Goal: Transaction & Acquisition: Purchase product/service

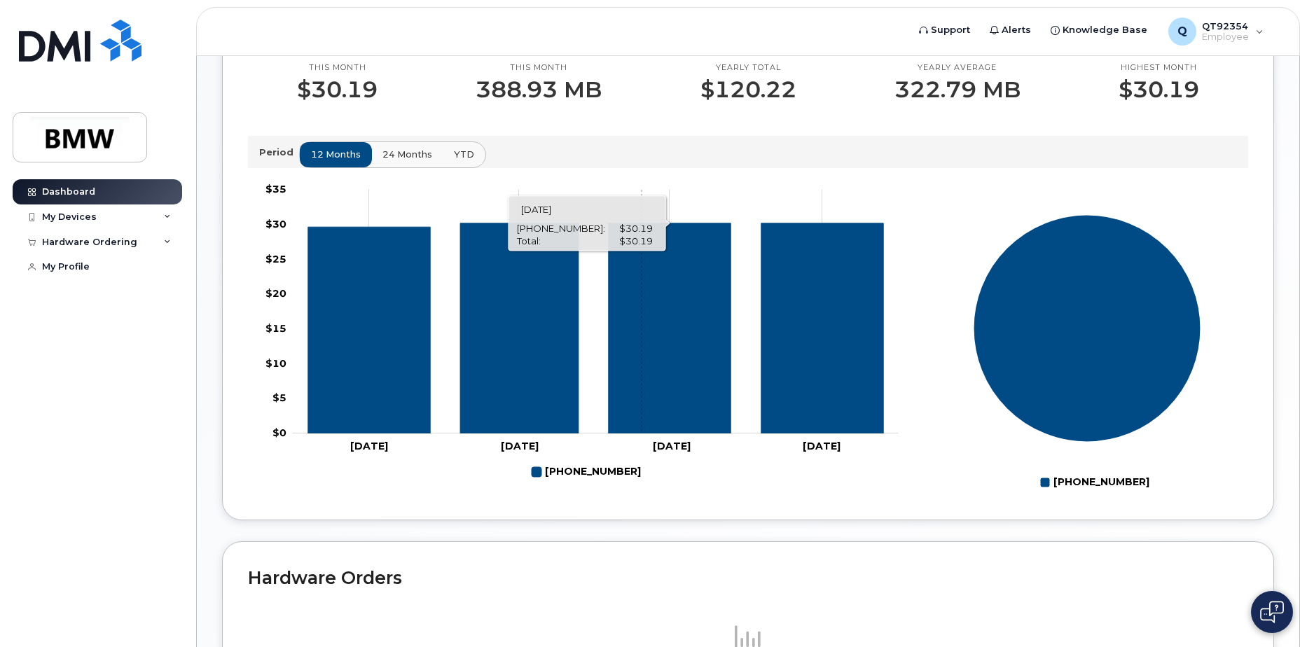
scroll to position [199, 0]
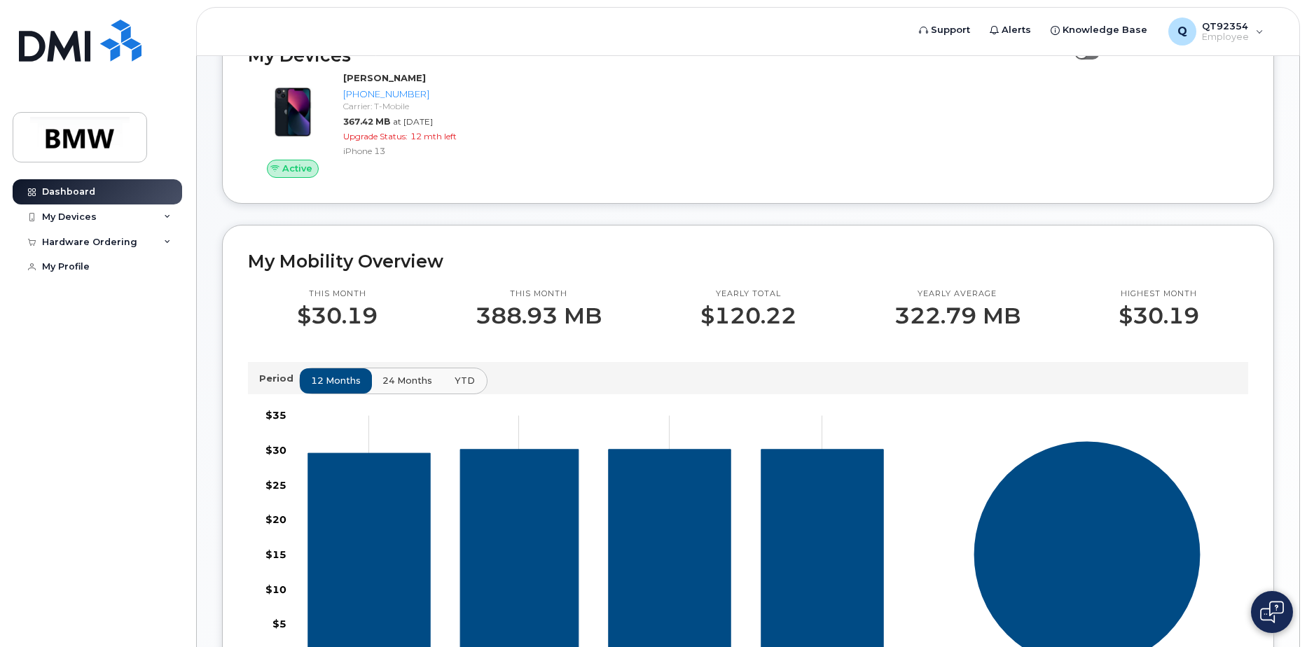
click at [470, 394] on button "YTD" at bounding box center [465, 381] width 44 height 25
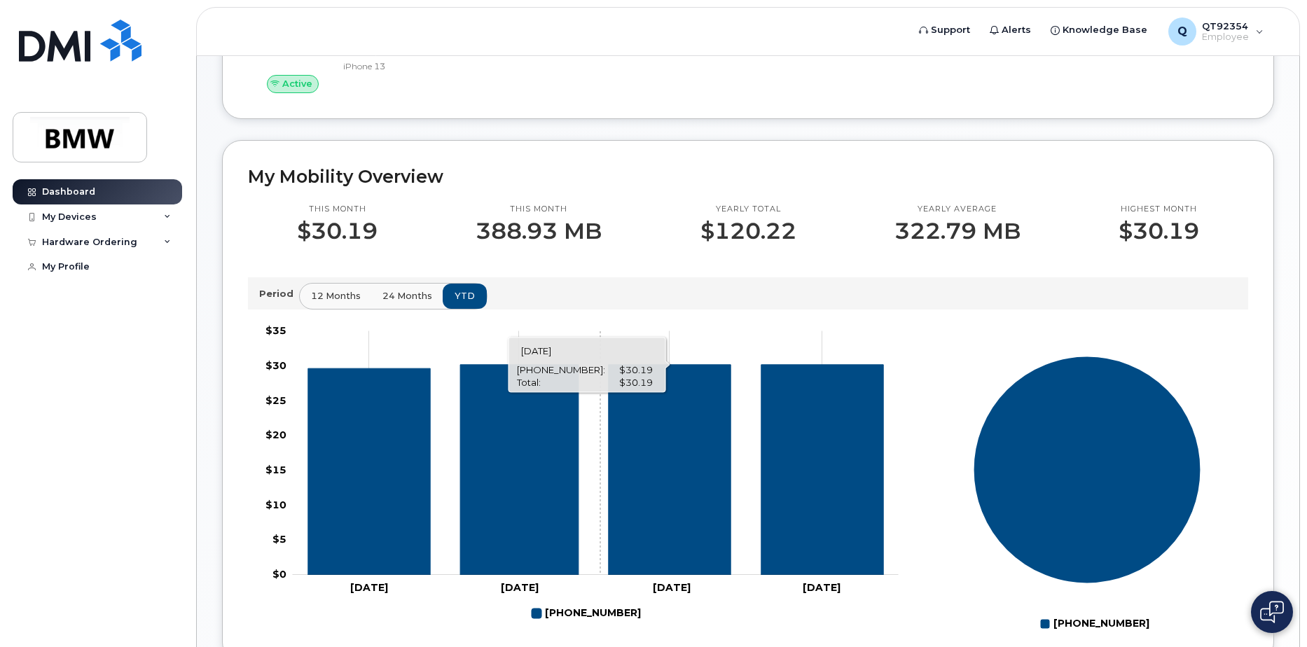
scroll to position [409, 0]
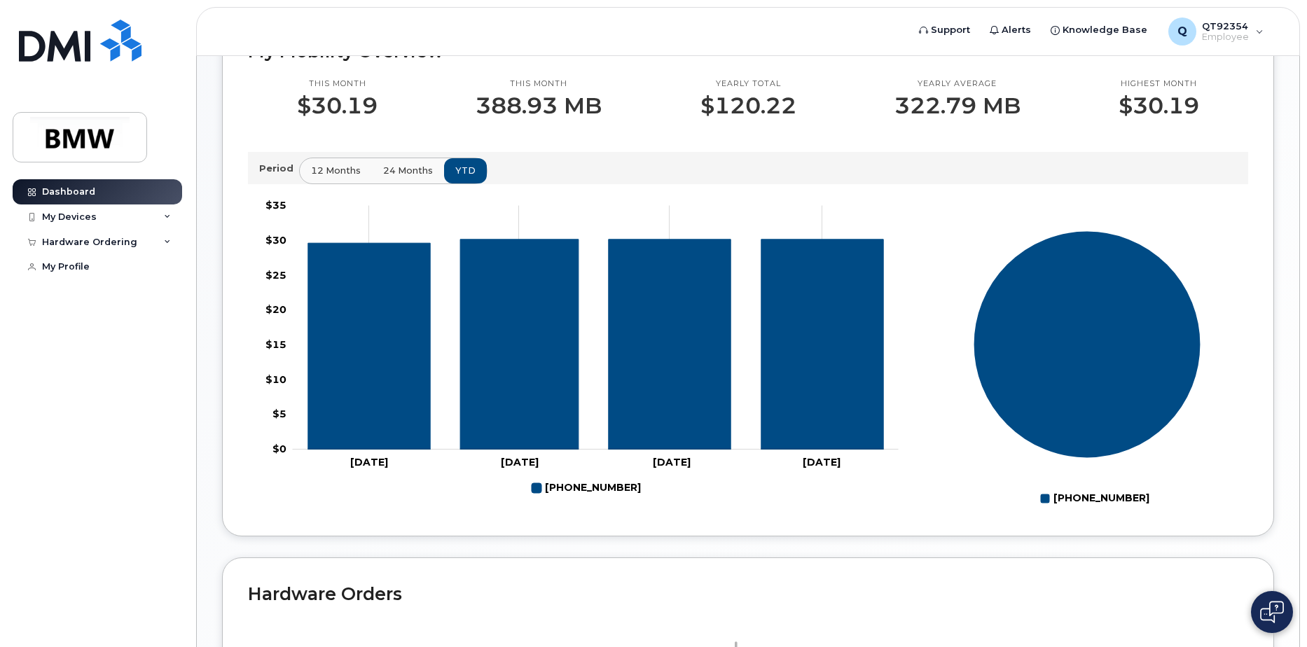
click at [399, 177] on span "24 months" at bounding box center [408, 170] width 50 height 13
click at [314, 177] on span "12 months" at bounding box center [337, 170] width 50 height 13
click at [83, 218] on div "My Devices" at bounding box center [69, 217] width 55 height 11
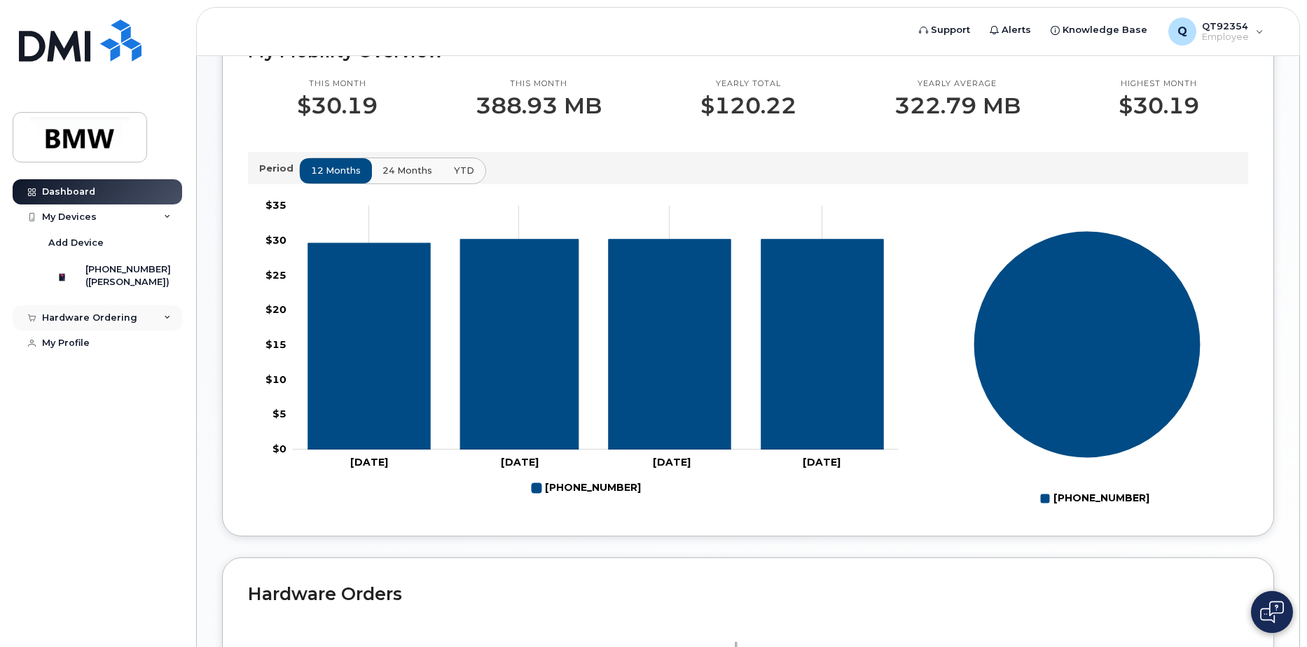
click at [107, 331] on div "Hardware Ordering" at bounding box center [98, 317] width 170 height 25
click at [104, 273] on div "[PHONE_NUMBER]" at bounding box center [127, 269] width 85 height 13
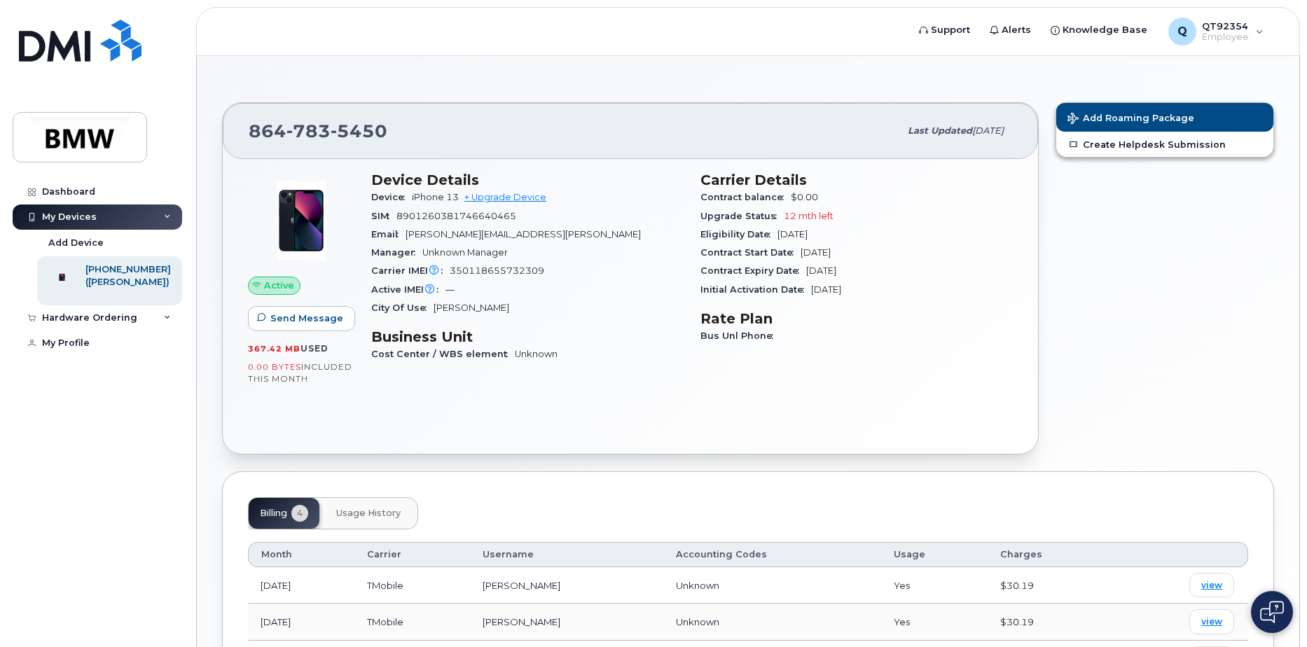
scroll to position [175, 0]
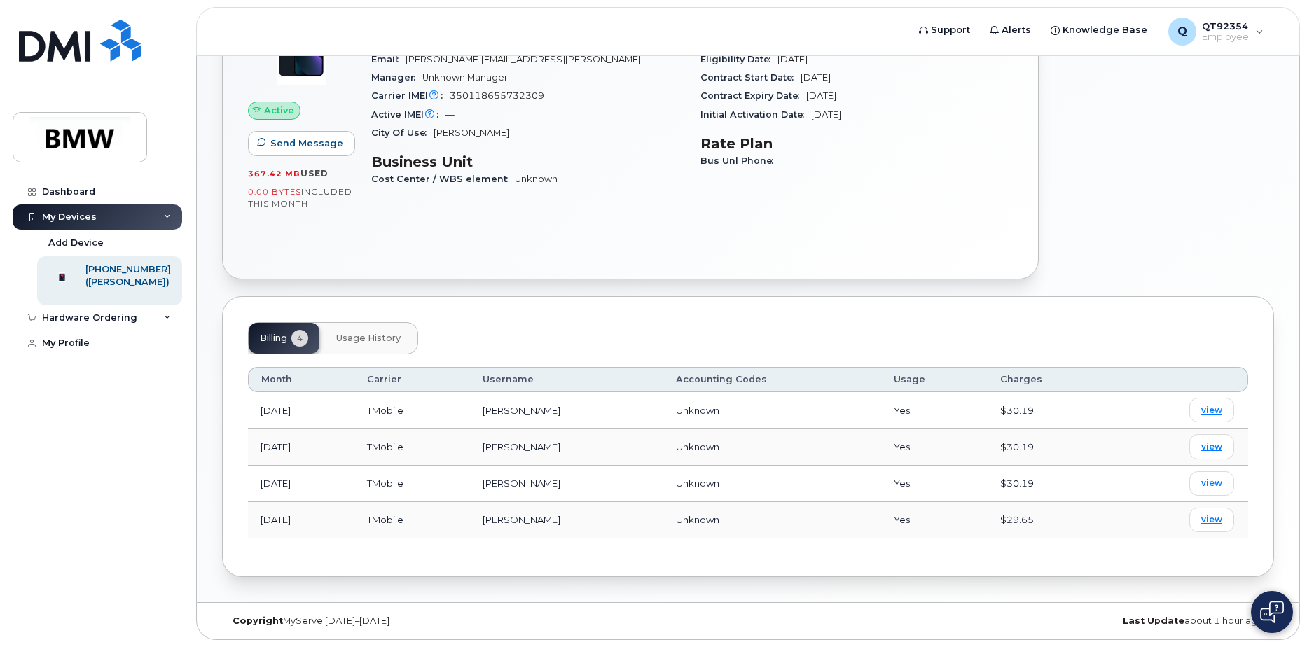
click at [371, 343] on span "Usage History" at bounding box center [368, 338] width 64 height 11
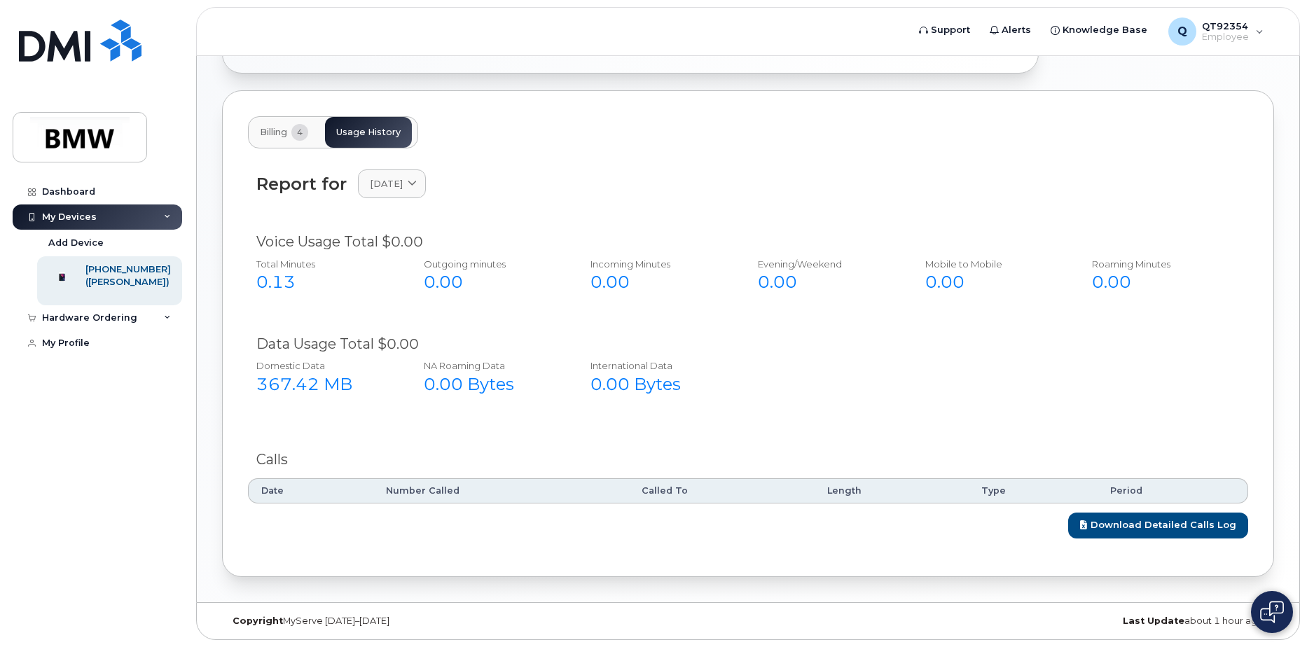
scroll to position [0, 0]
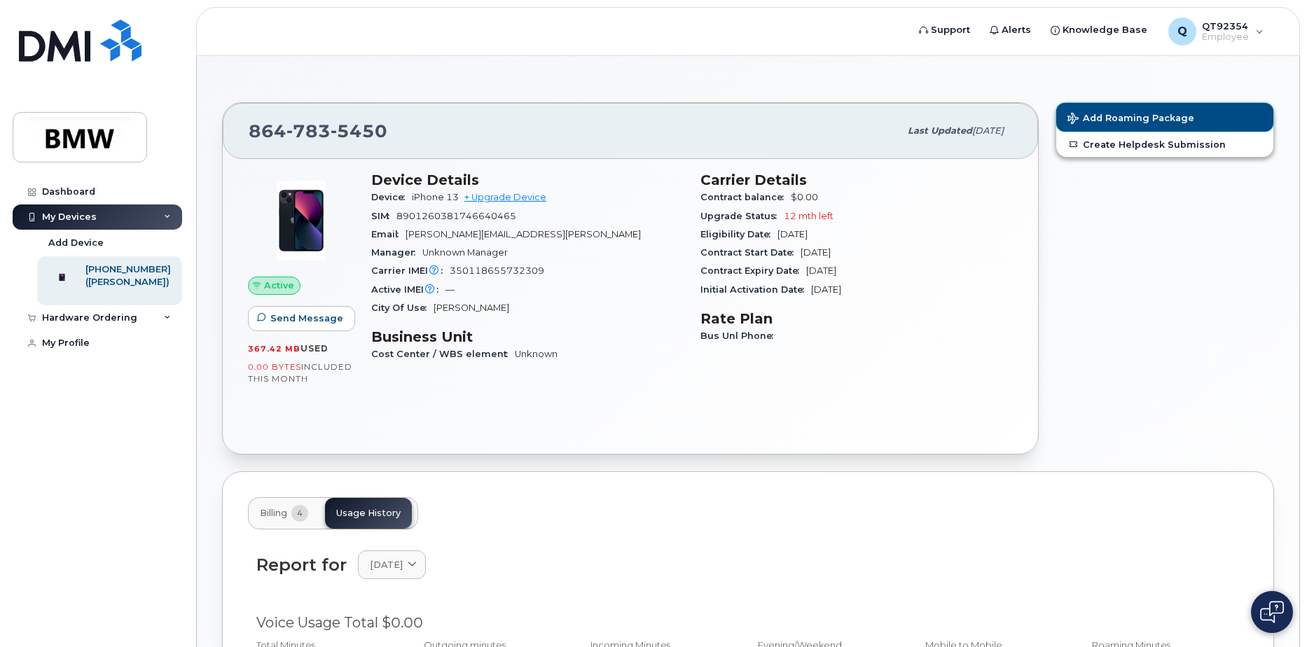
click at [1122, 116] on span "Add Roaming Package" at bounding box center [1131, 119] width 127 height 13
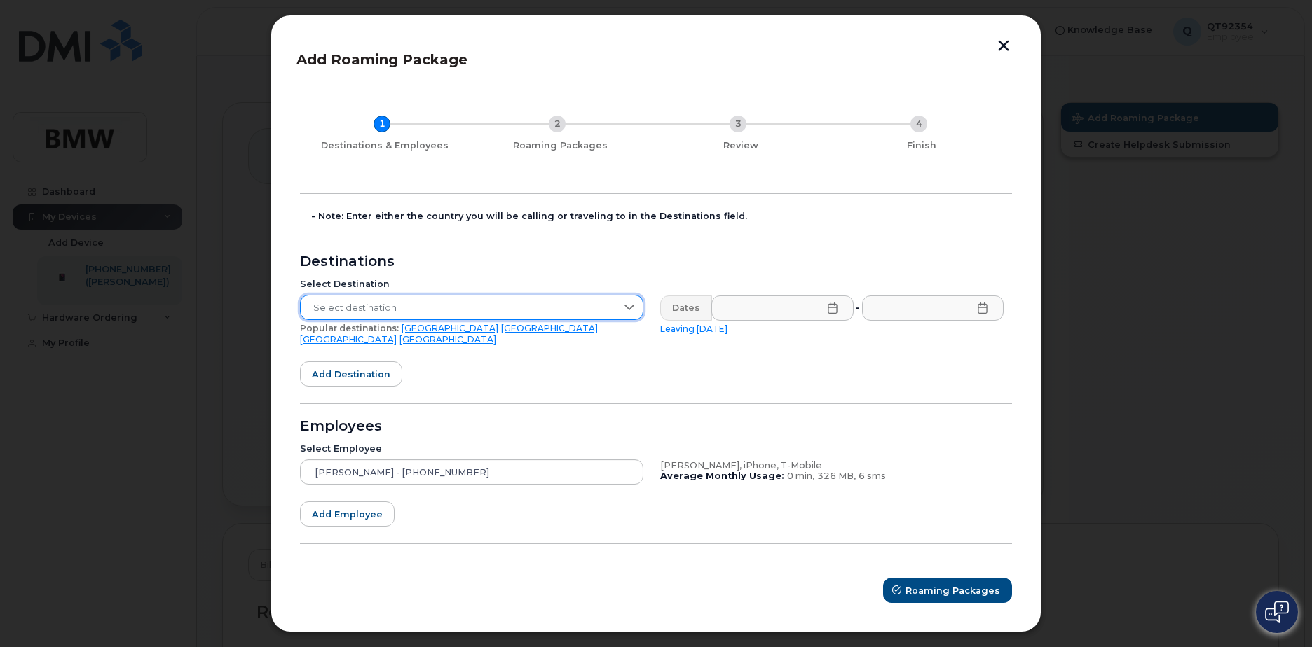
click at [511, 309] on span "Select destination" at bounding box center [458, 308] width 315 height 25
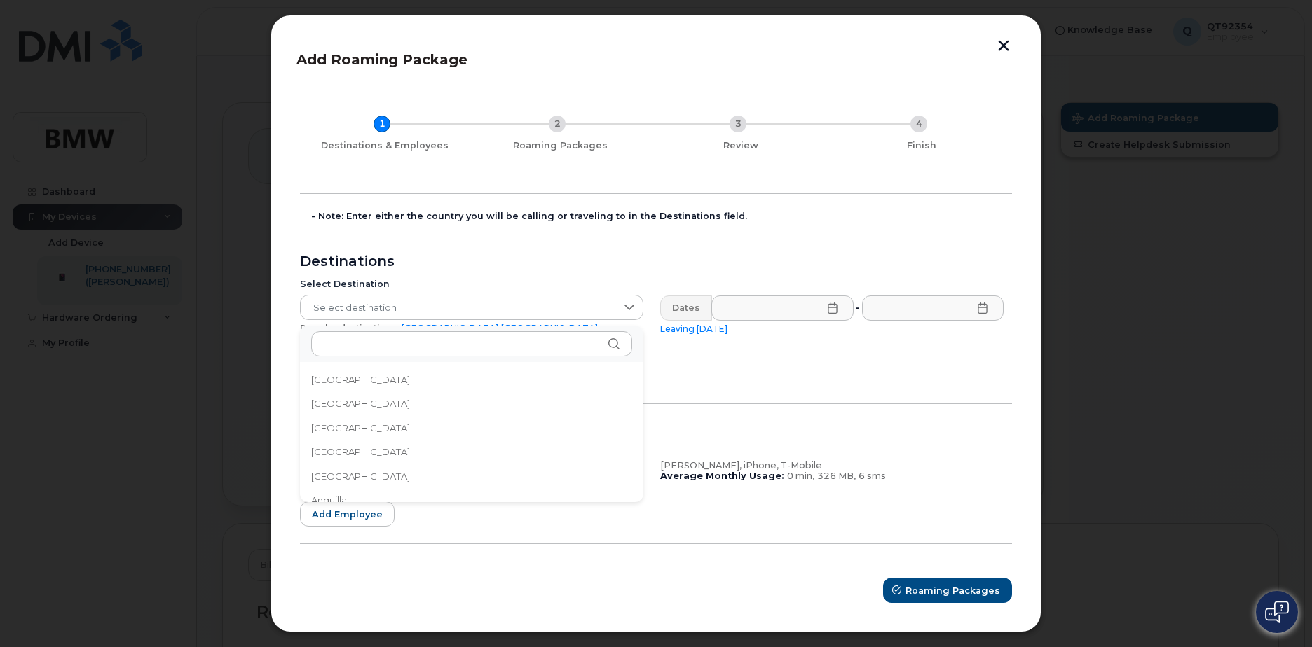
click at [534, 268] on div "Destinations" at bounding box center [656, 261] width 712 height 11
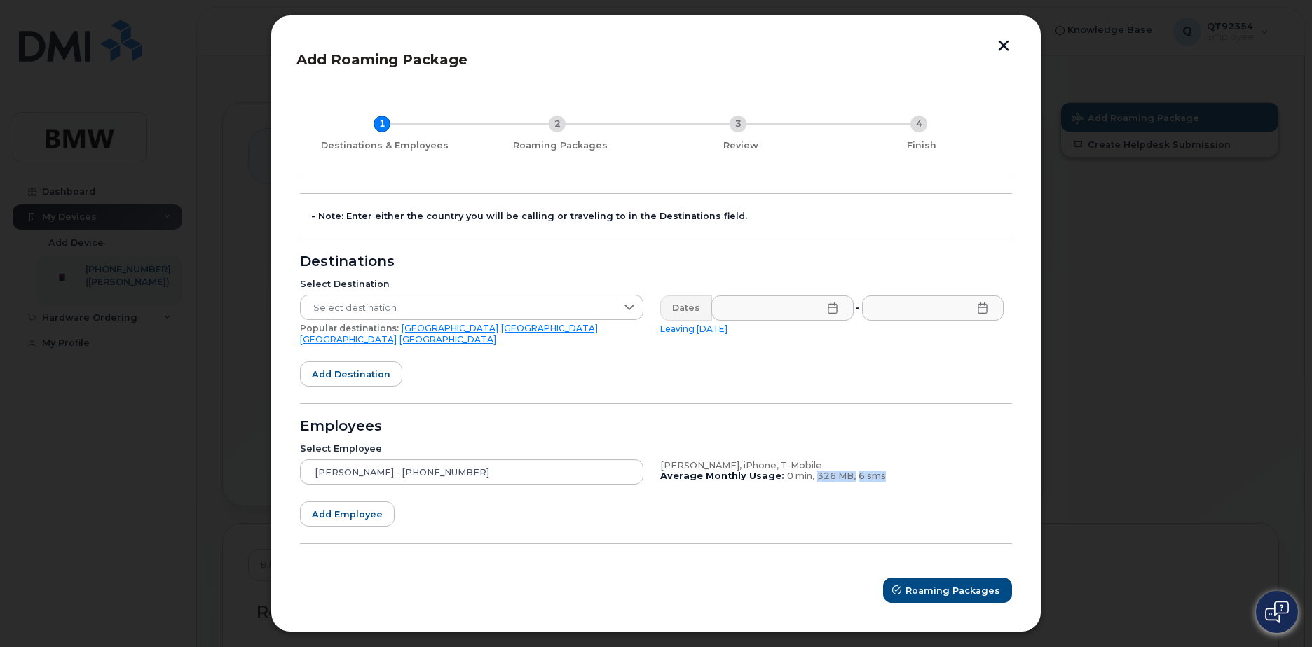
drag, startPoint x: 809, startPoint y: 472, endPoint x: 889, endPoint y: 472, distance: 79.9
click at [889, 472] on div "Average Monthly Usage: 0 min, 326 MB, 6 sms" at bounding box center [831, 476] width 343 height 11
drag, startPoint x: 889, startPoint y: 472, endPoint x: 869, endPoint y: 495, distance: 31.3
click at [869, 495] on form "- Note: Enter either the country you will be calling or traveling to in the Des…" at bounding box center [656, 398] width 712 height 410
click at [1004, 54] on button "button" at bounding box center [1003, 47] width 21 height 15
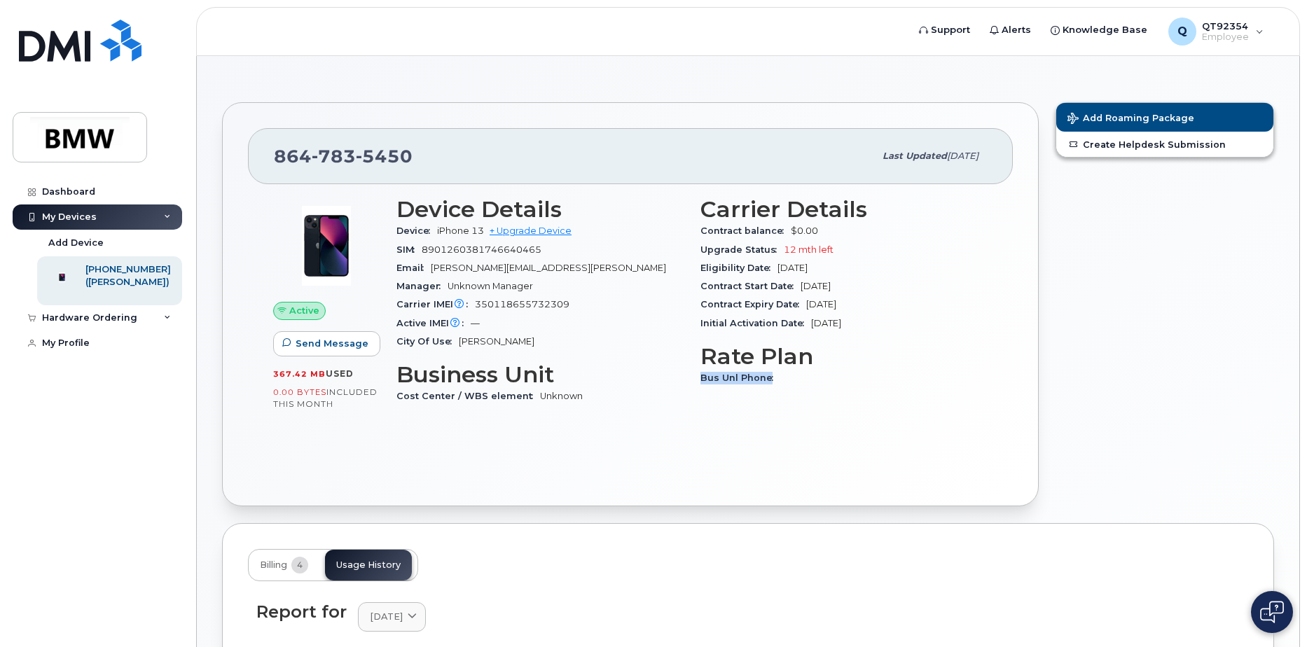
drag, startPoint x: 769, startPoint y: 383, endPoint x: 692, endPoint y: 380, distance: 76.4
click at [692, 380] on div "Carrier Details Contract balance $0.00 Upgrade Status 12 mth left Eligibility D…" at bounding box center [844, 306] width 304 height 237
drag, startPoint x: 692, startPoint y: 380, endPoint x: 759, endPoint y: 431, distance: 83.5
click at [759, 431] on div "Active Send Message 367.42 MB  used 0.00 Bytes  included this month Device Deta…" at bounding box center [630, 332] width 765 height 296
click at [78, 324] on div "Hardware Ordering" at bounding box center [89, 317] width 95 height 11
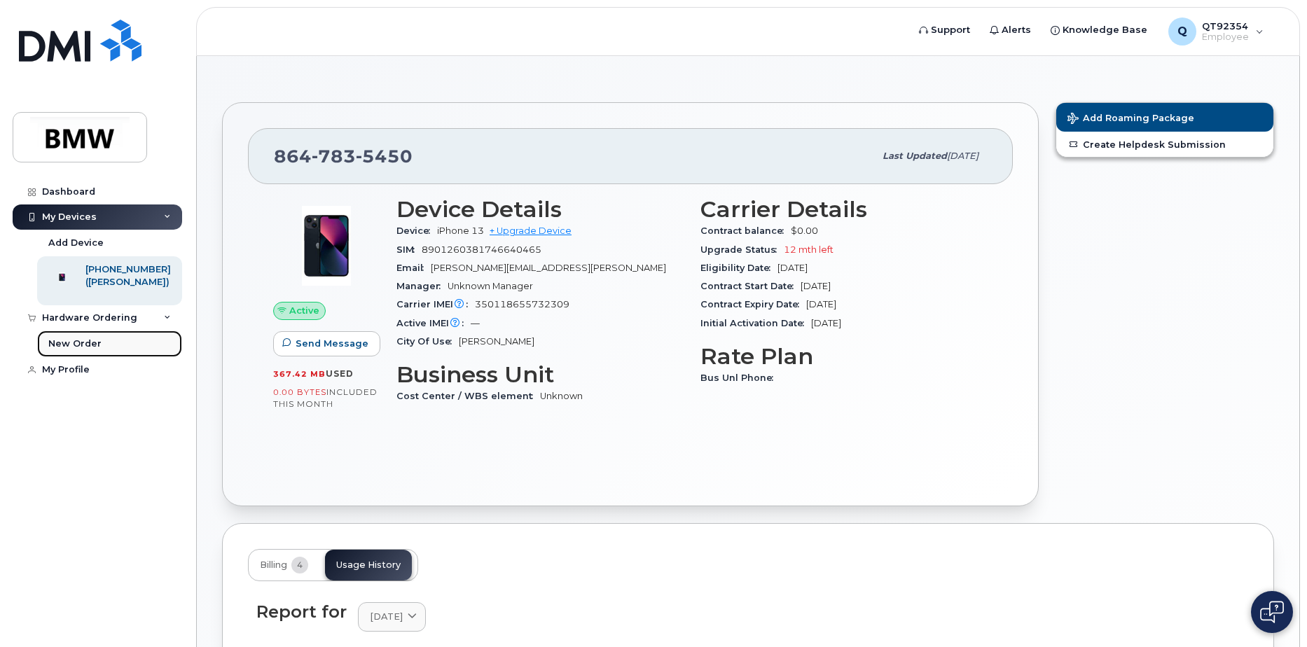
click at [78, 350] on div "New Order" at bounding box center [74, 344] width 53 height 13
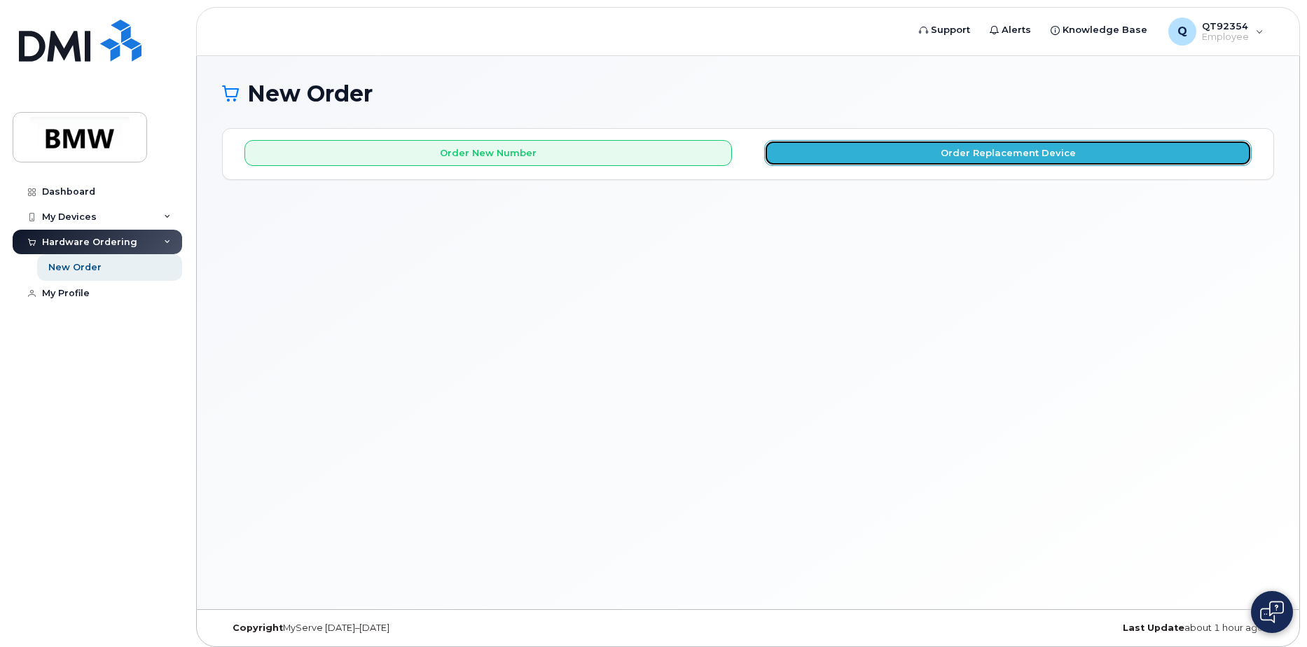
click at [909, 150] on button "Order Replacement Device" at bounding box center [1008, 153] width 488 height 26
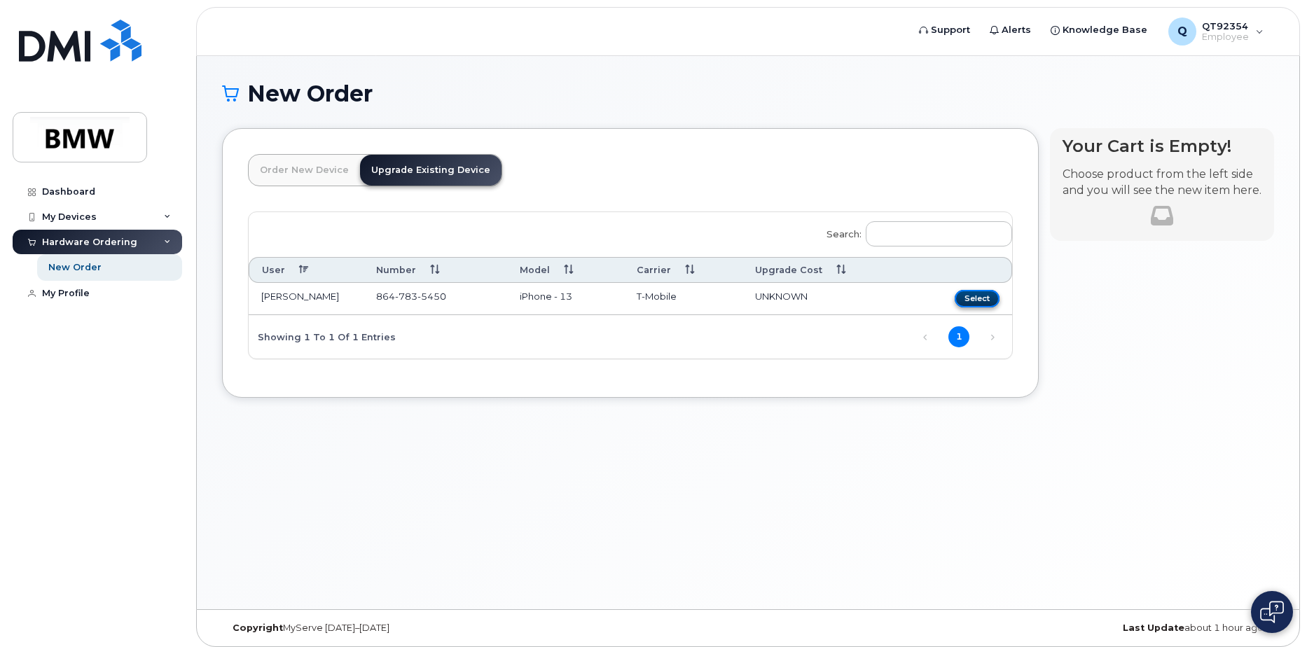
click at [970, 298] on button "Select" at bounding box center [977, 299] width 45 height 18
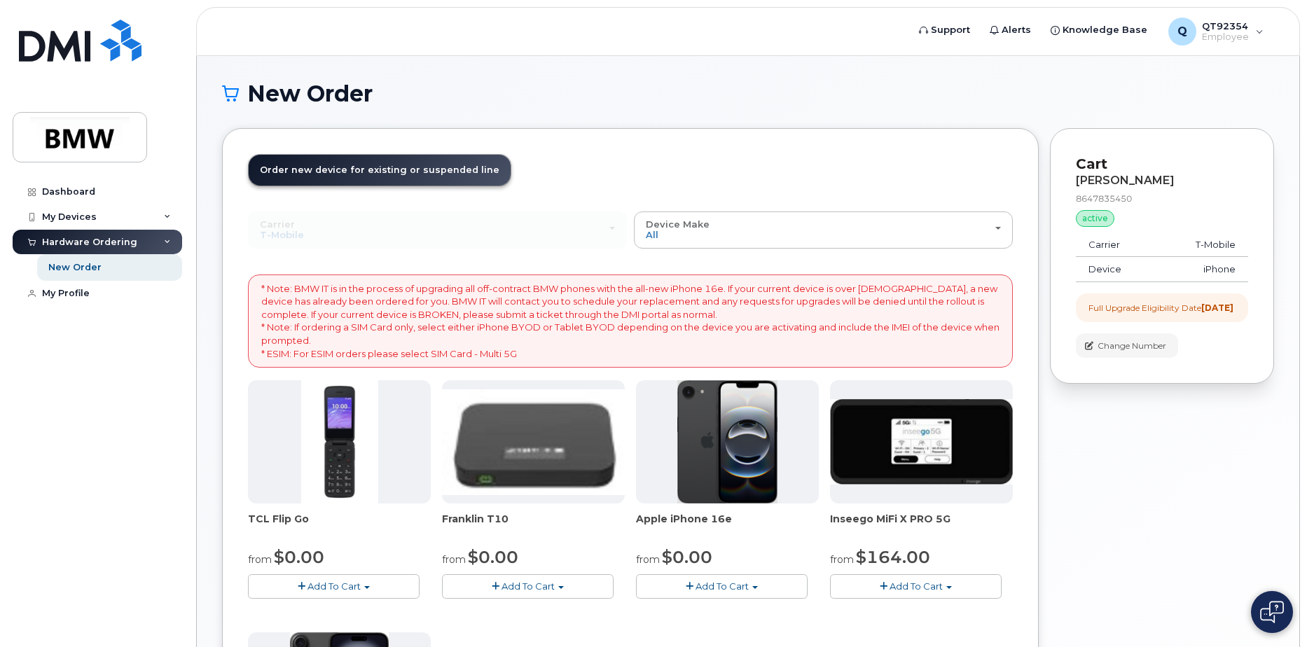
scroll to position [210, 0]
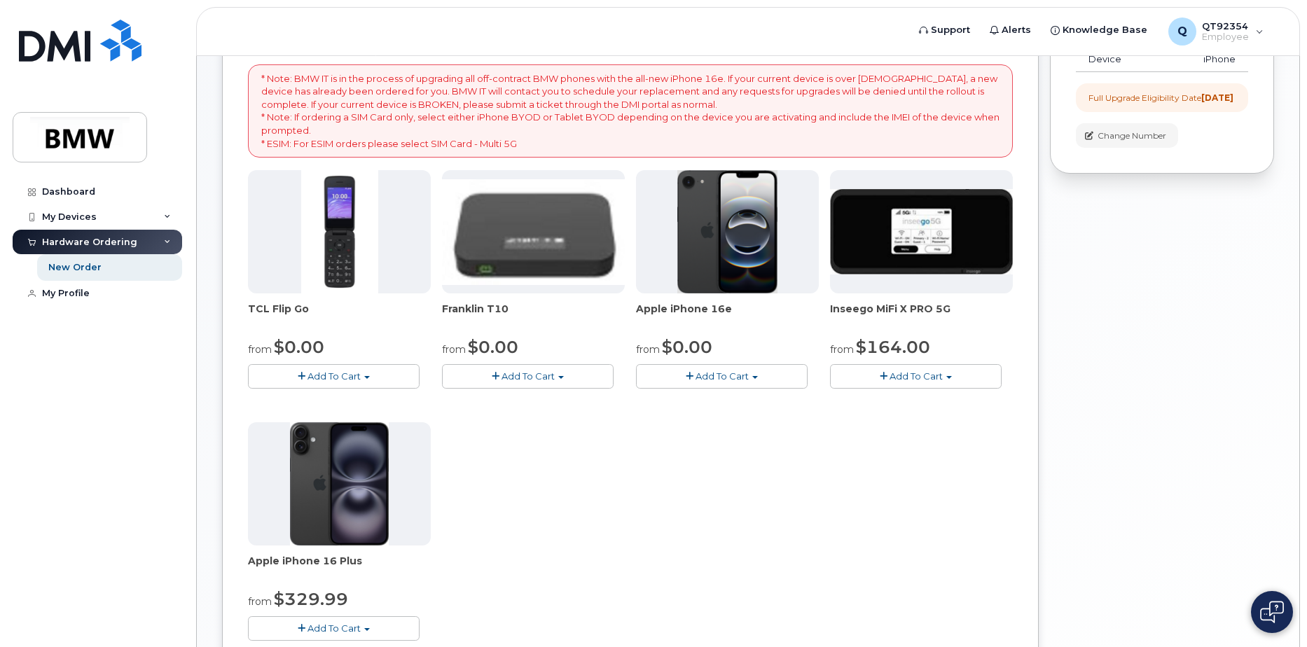
click at [317, 514] on img at bounding box center [339, 483] width 99 height 123
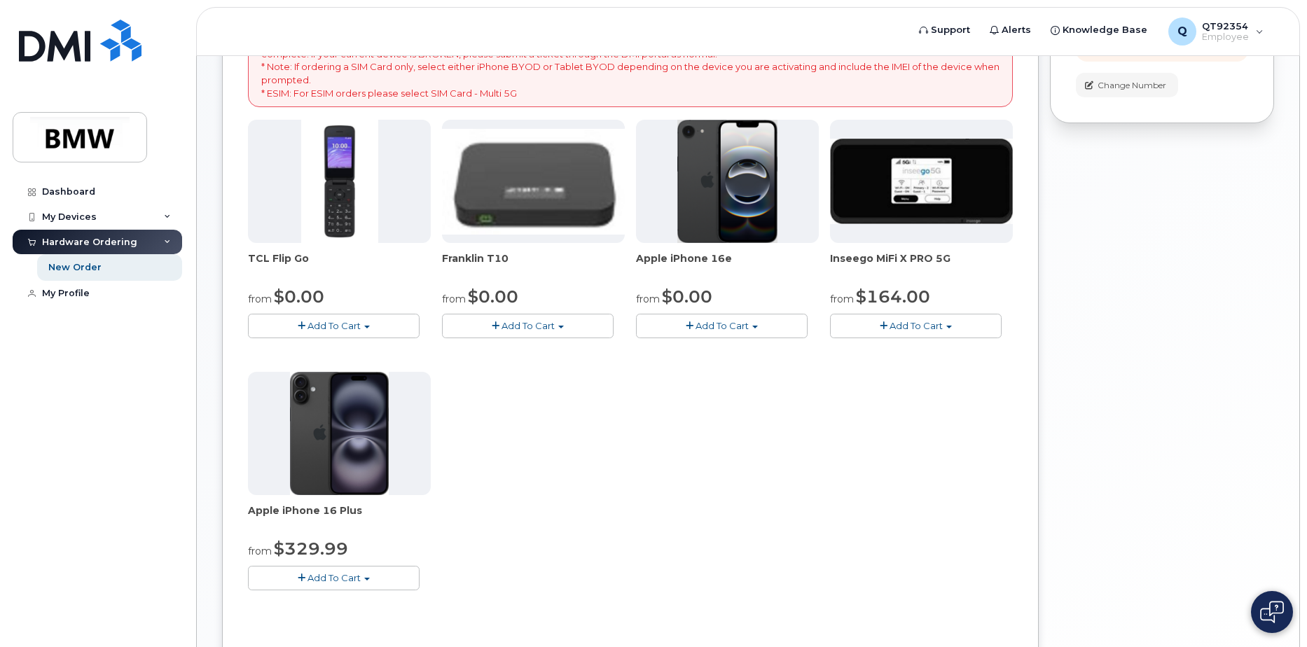
scroll to position [350, 0]
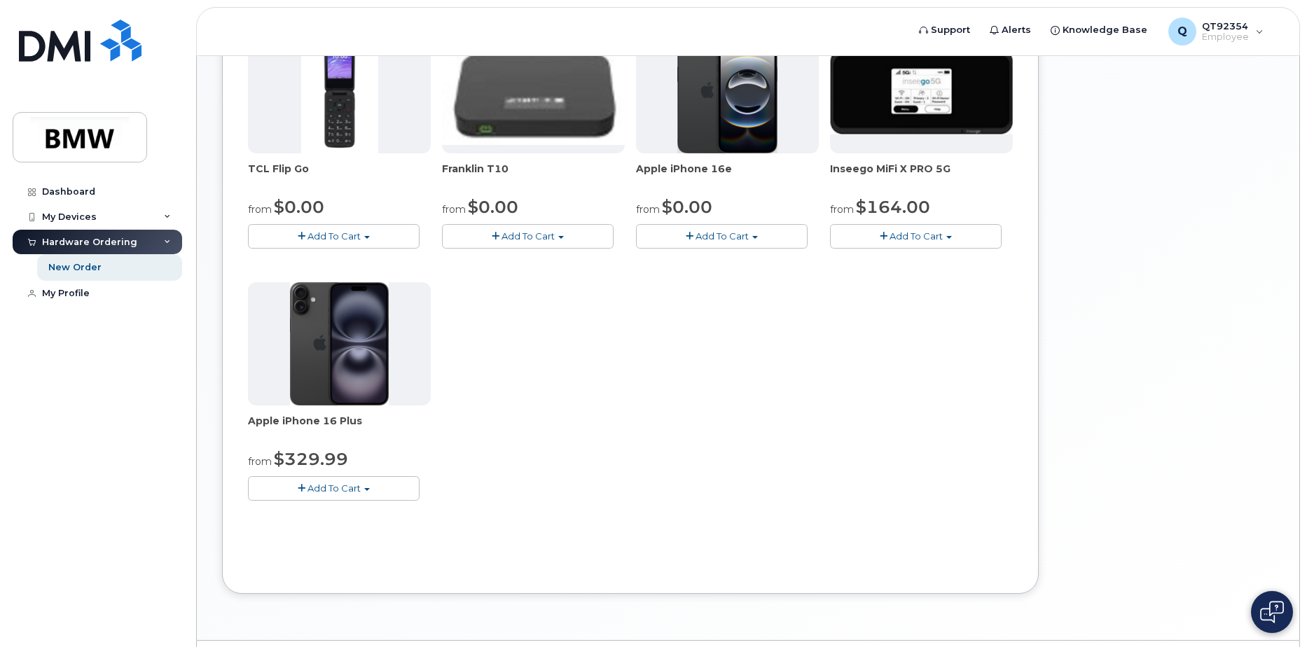
click at [362, 488] on button "Add To Cart" at bounding box center [334, 488] width 172 height 25
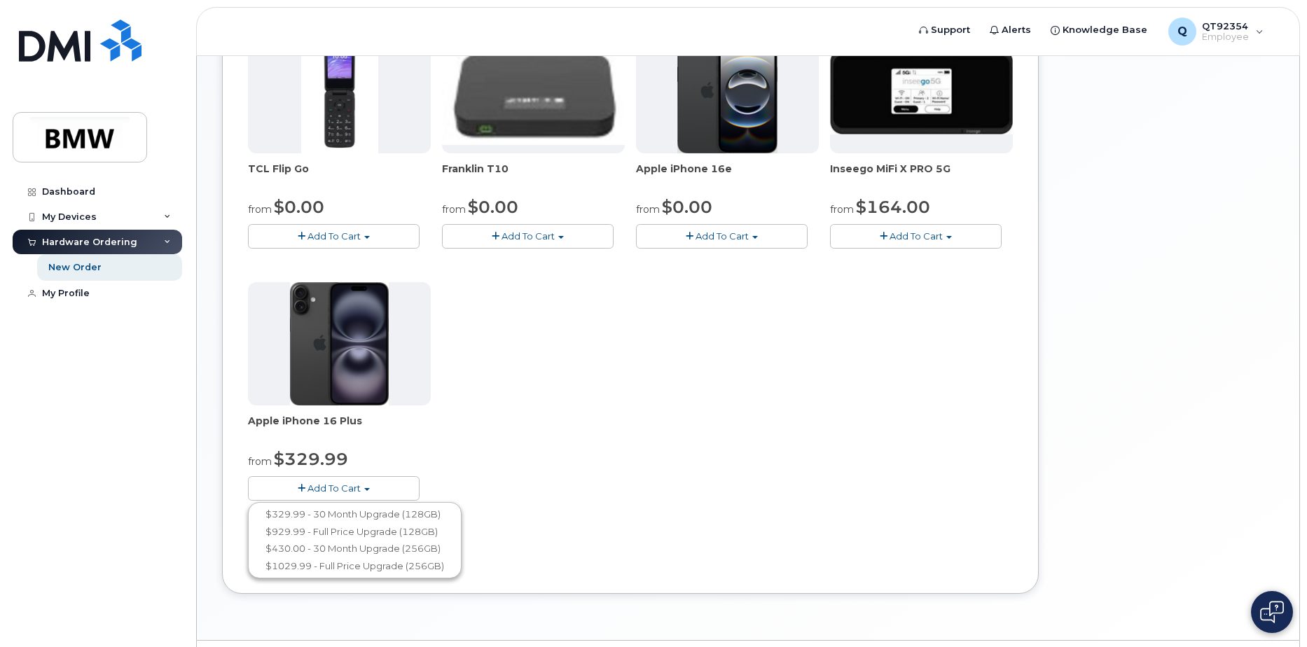
click at [758, 429] on div "TCL Flip Go from $0.00 Add To Cart $0.00 - 30 month Upgrade $96.00 - Full Price…" at bounding box center [630, 276] width 765 height 493
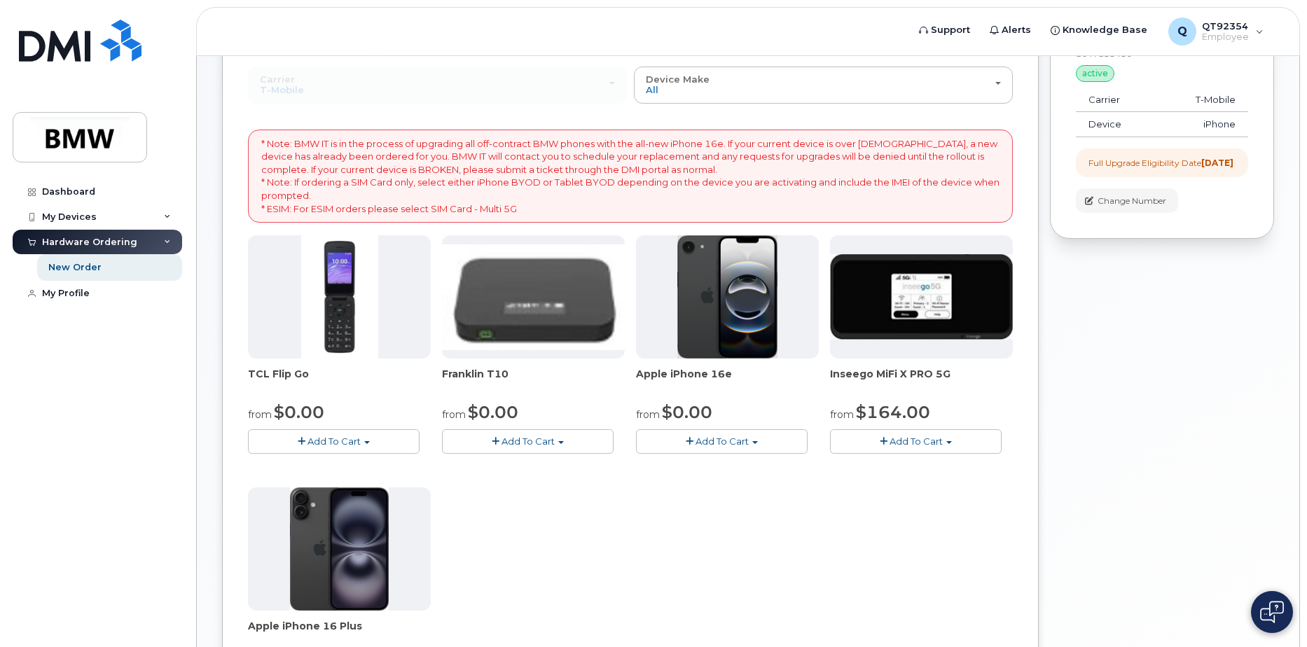
scroll to position [140, 0]
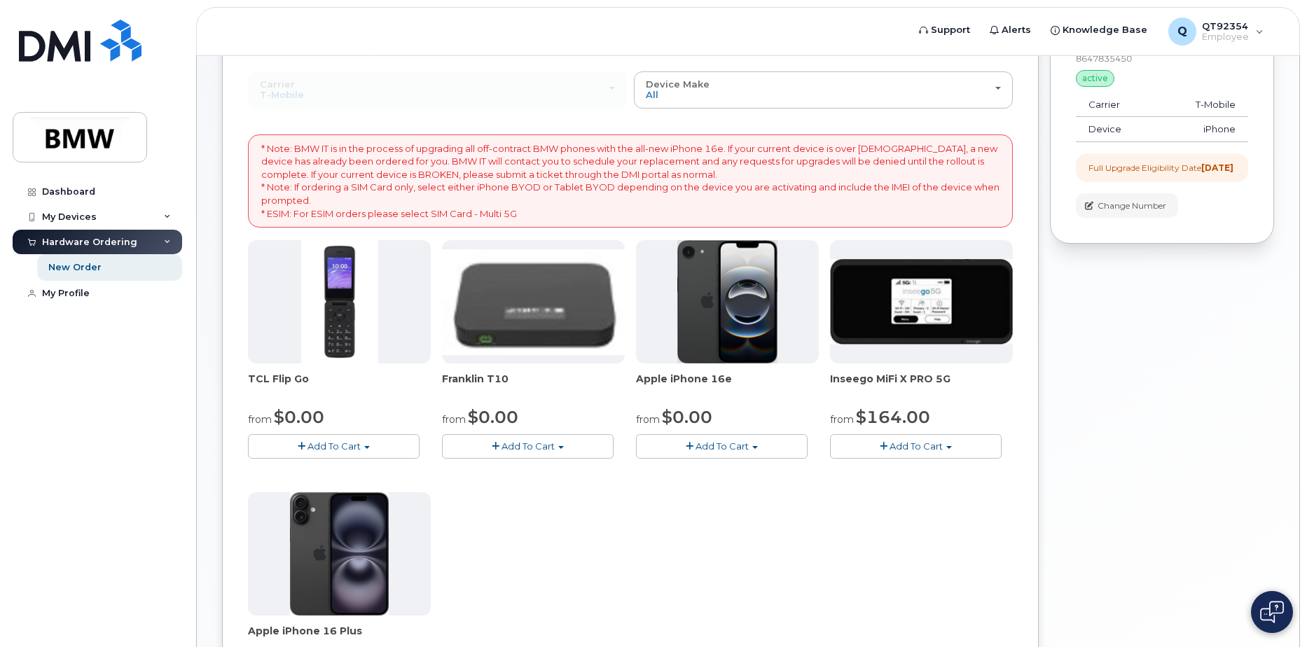
click at [731, 441] on span "Add To Cart" at bounding box center [722, 446] width 53 height 11
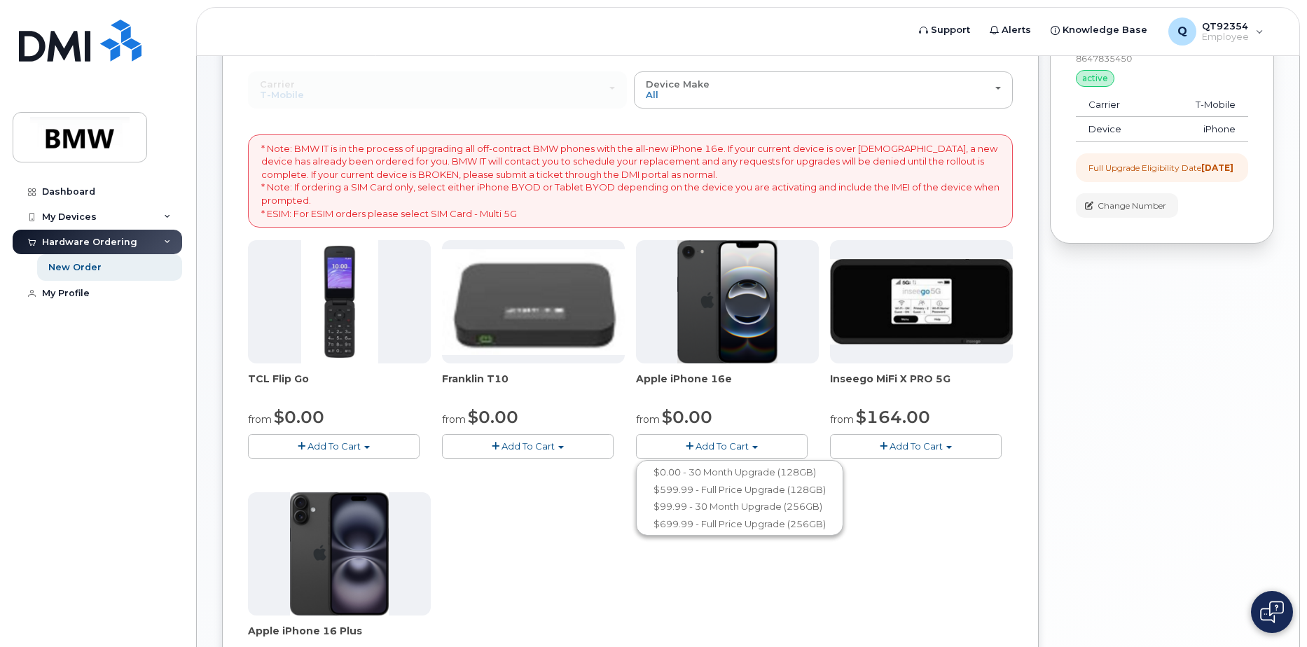
click at [539, 528] on div "TCL Flip Go from $0.00 Add To Cart $0.00 - 30 month Upgrade $96.00 - Full Price…" at bounding box center [630, 486] width 765 height 493
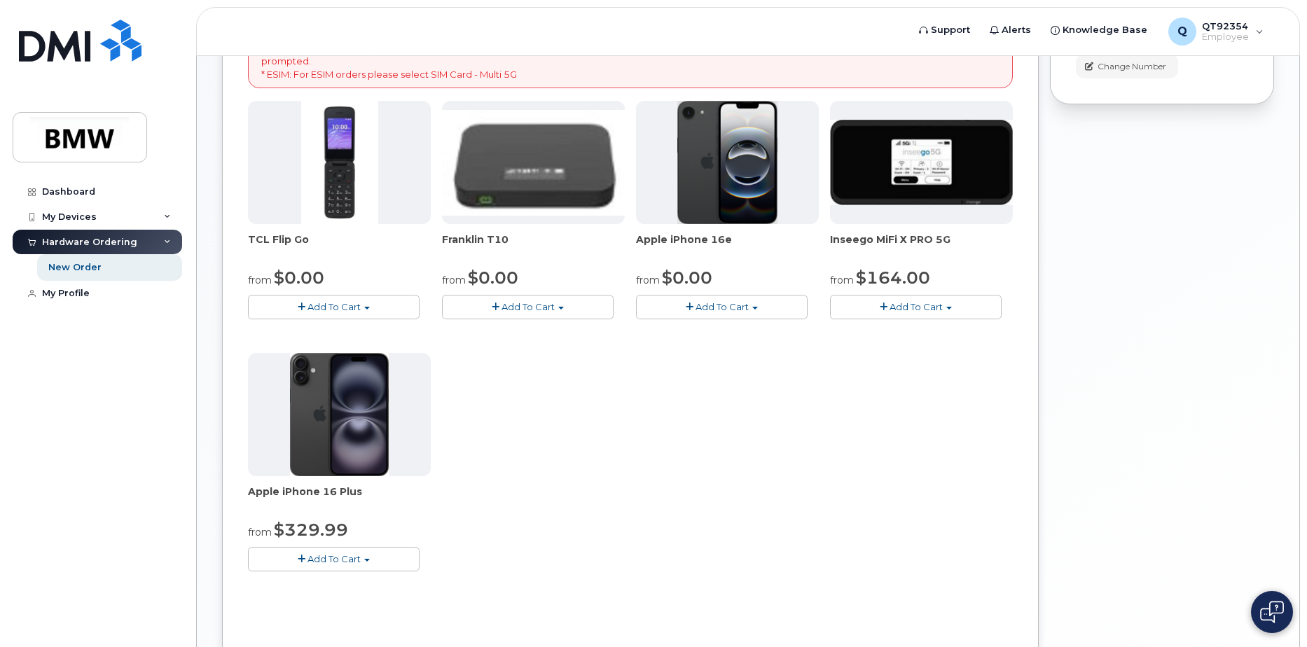
scroll to position [280, 0]
click at [383, 558] on button "Add To Cart" at bounding box center [334, 558] width 172 height 25
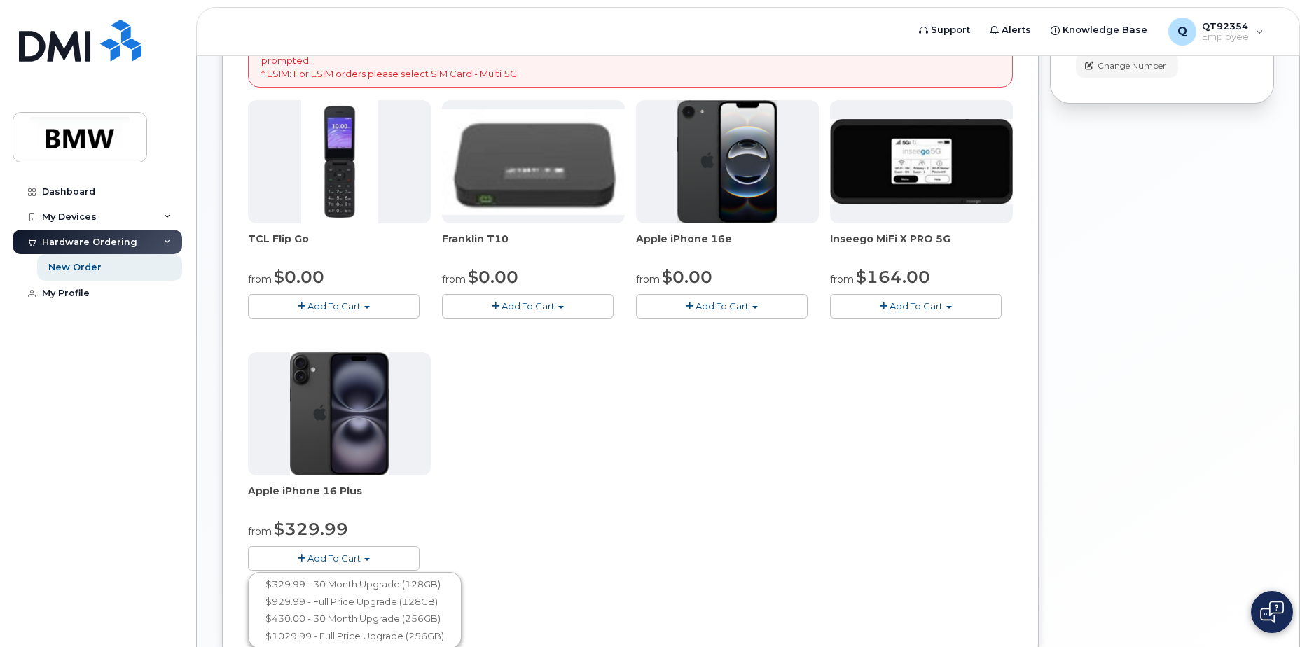
click at [579, 451] on div "TCL Flip Go from $0.00 Add To Cart $0.00 - 30 month Upgrade $96.00 - Full Price…" at bounding box center [630, 346] width 765 height 493
